Goal: Ask a question

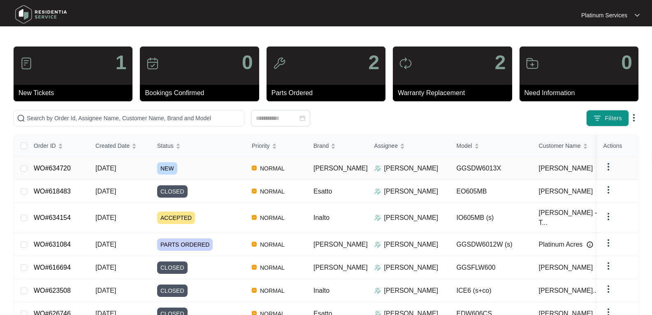
click at [110, 167] on span "[DATE]" at bounding box center [105, 167] width 21 height 7
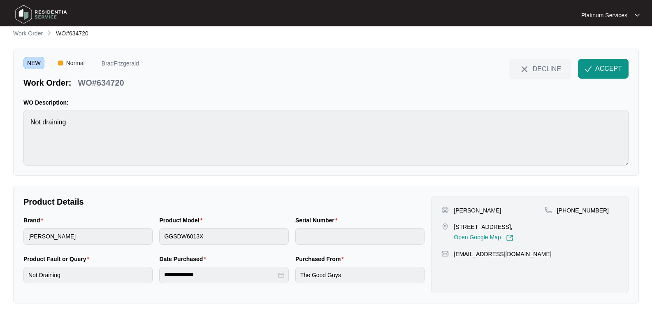
scroll to position [9, 0]
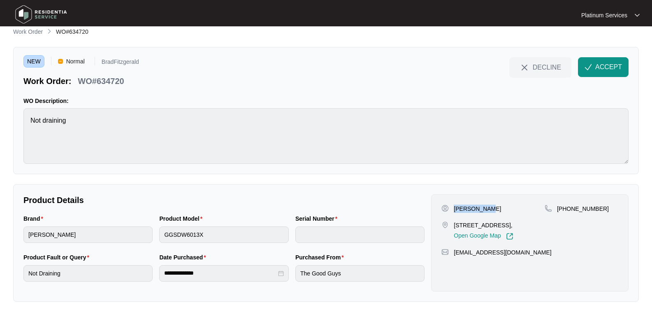
drag, startPoint x: 497, startPoint y: 207, endPoint x: 455, endPoint y: 207, distance: 41.9
click at [455, 207] on div "[PERSON_NAME]" at bounding box center [492, 208] width 103 height 8
copy p "[PERSON_NAME]"
click at [606, 69] on span "ACCEPT" at bounding box center [608, 67] width 27 height 10
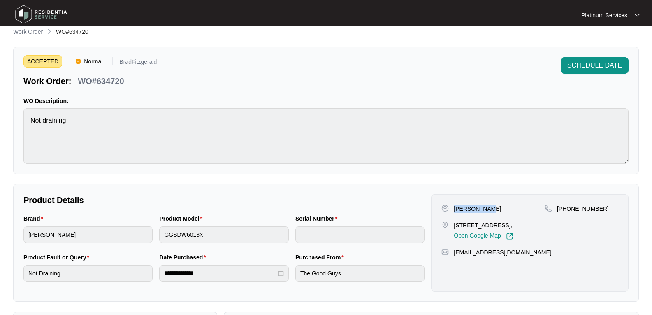
drag, startPoint x: 476, startPoint y: 232, endPoint x: 456, endPoint y: 223, distance: 22.6
click at [456, 223] on p "[STREET_ADDRESS]," at bounding box center [483, 225] width 59 height 8
drag, startPoint x: 482, startPoint y: 237, endPoint x: 468, endPoint y: 232, distance: 14.8
click at [482, 236] on div "[STREET_ADDRESS], Open Google Map" at bounding box center [483, 230] width 59 height 19
click at [549, 238] on div "[PHONE_NUMBER]" at bounding box center [581, 221] width 74 height 35
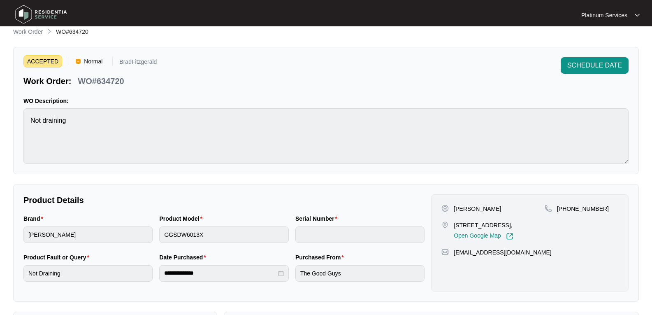
drag, startPoint x: 471, startPoint y: 232, endPoint x: 452, endPoint y: 221, distance: 21.4
click at [452, 221] on div "[STREET_ADDRESS], Open Google Map" at bounding box center [492, 230] width 103 height 19
copy p "[STREET_ADDRESS],"
drag, startPoint x: 512, startPoint y: 259, endPoint x: 454, endPoint y: 262, distance: 58.1
click at [454, 256] on div "[EMAIL_ADDRESS][DOMAIN_NAME]" at bounding box center [529, 252] width 177 height 8
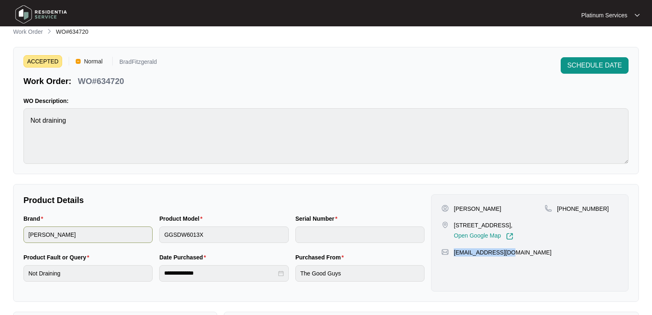
copy p "[EMAIL_ADDRESS][DOMAIN_NAME]"
drag, startPoint x: 598, startPoint y: 208, endPoint x: 433, endPoint y: 201, distance: 165.9
click at [555, 210] on div "[PHONE_NUMBER]" at bounding box center [581, 208] width 74 height 8
copy p "[PHONE_NUMBER]"
click at [127, 231] on div "Brand [PERSON_NAME] Product Model GGSDW6013X Serial Number" at bounding box center [224, 233] width 408 height 39
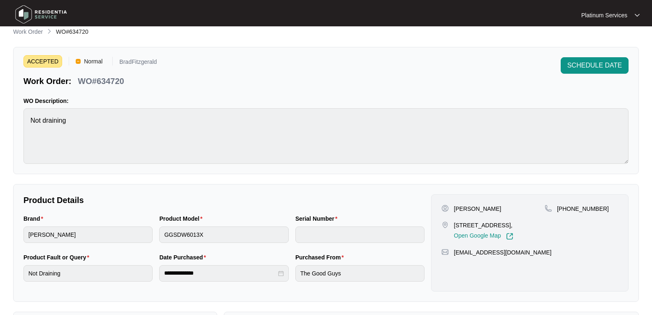
click at [0, 229] on html "**********" at bounding box center [326, 225] width 652 height 468
click at [120, 81] on p "WO#634720" at bounding box center [101, 81] width 46 height 12
copy p "634720"
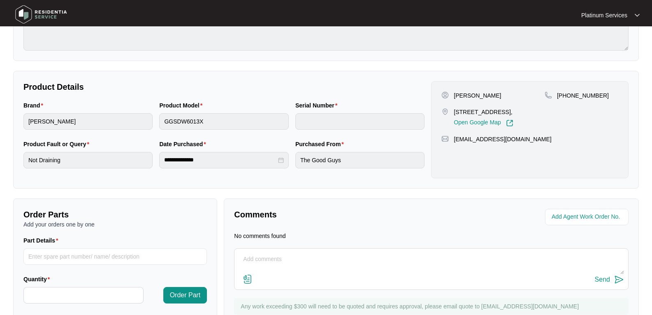
scroll to position [154, 0]
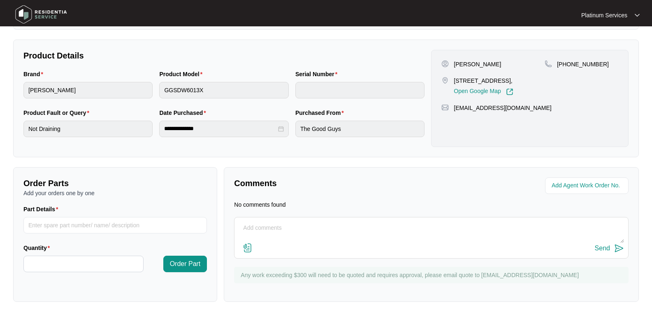
click at [285, 217] on div "Send" at bounding box center [431, 238] width 394 height 42
click at [282, 223] on textarea at bounding box center [431, 231] width 385 height 21
type textarea "Hi Team, May we ask for the exploded view? Thanks"
click at [619, 248] on img at bounding box center [619, 248] width 10 height 10
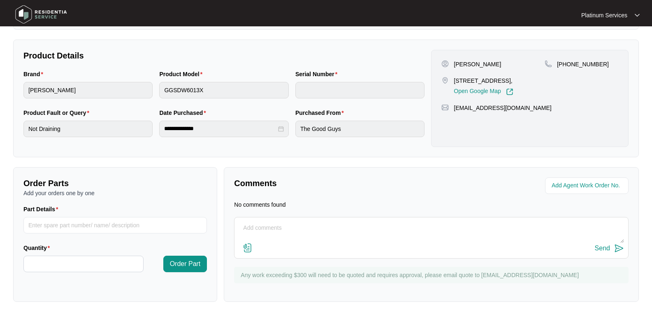
scroll to position [0, 0]
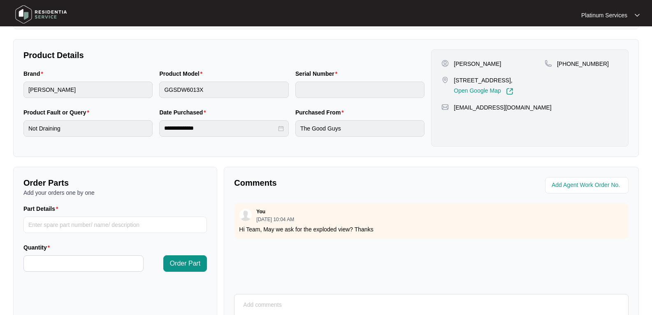
click at [29, 15] on img at bounding box center [41, 14] width 58 height 25
